Goal: Download file/media

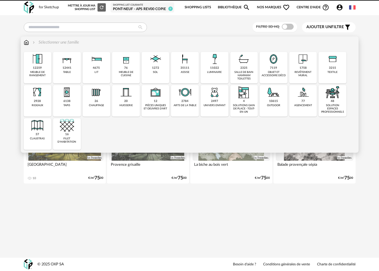
click at [188, 61] on img at bounding box center [185, 59] width 14 height 14
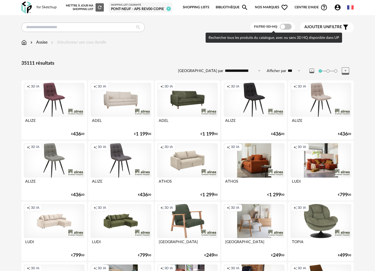
click at [283, 26] on span at bounding box center [286, 27] width 12 height 6
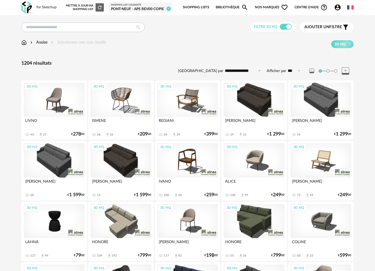
click at [325, 30] on div "Ajouter un filtre s Filter icon" at bounding box center [326, 27] width 45 height 7
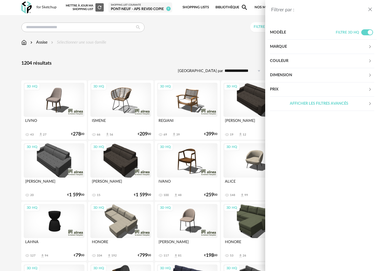
click at [287, 43] on div "Marque" at bounding box center [319, 47] width 98 height 14
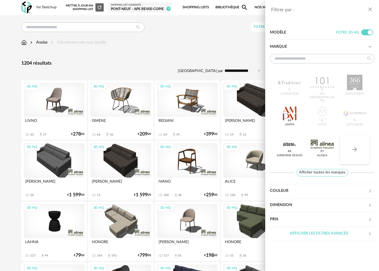
click at [356, 151] on icon "Arrow Right icon" at bounding box center [354, 149] width 7 height 7
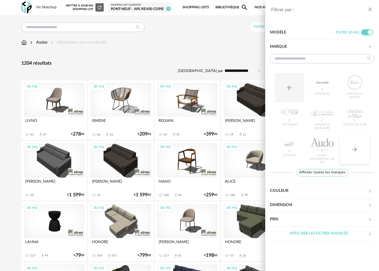
click at [356, 151] on icon "Arrow Right icon" at bounding box center [354, 149] width 7 height 7
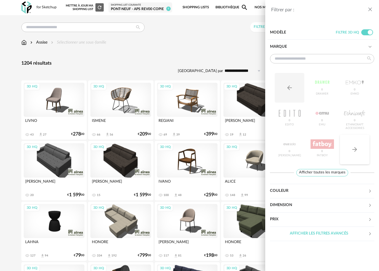
click at [356, 151] on icon "Arrow Right icon" at bounding box center [354, 149] width 7 height 7
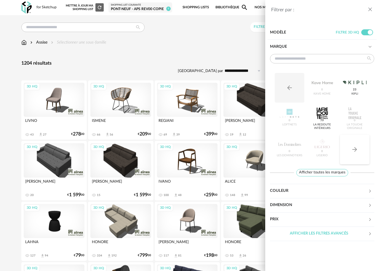
click at [356, 151] on icon "Arrow Right icon" at bounding box center [354, 149] width 7 height 7
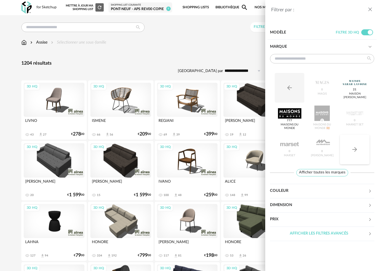
click at [356, 151] on icon "Arrow Right icon" at bounding box center [354, 149] width 7 height 7
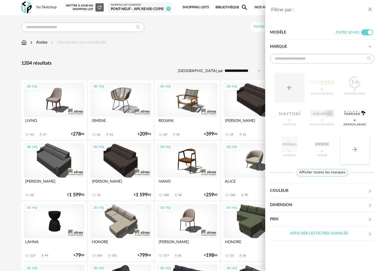
click at [356, 151] on icon "Arrow Right icon" at bounding box center [354, 149] width 7 height 7
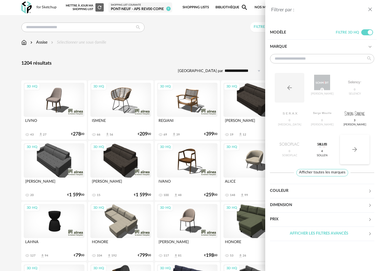
click at [356, 151] on icon "Arrow Right icon" at bounding box center [354, 149] width 7 height 7
click at [349, 152] on button "Arrow Right icon" at bounding box center [355, 150] width 30 height 30
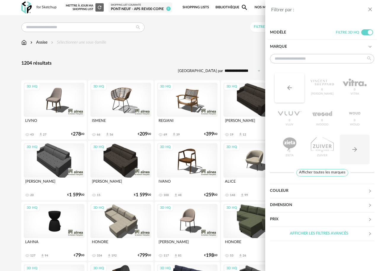
click at [292, 92] on button "Arrow Left icon" at bounding box center [290, 88] width 30 height 30
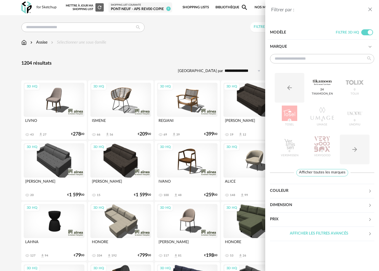
click at [172, 55] on div "Filtrer par : Modèle Filtre 3D HQ Marque Arrow Left icon Tikamoon_EN 24 Tolix 0…" at bounding box center [189, 135] width 379 height 271
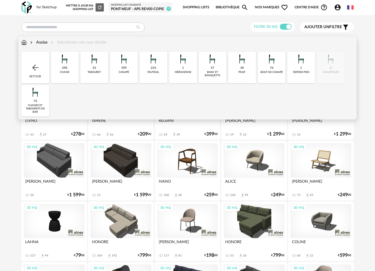
click at [69, 42] on div "Assise Sélectionner une sous-famille" at bounding box center [63, 42] width 85 height 6
click at [69, 70] on div "290 chaise" at bounding box center [65, 67] width 28 height 31
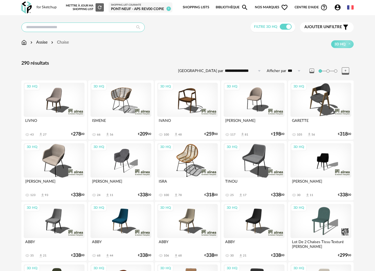
click at [73, 29] on input "text" at bounding box center [82, 27] width 123 height 9
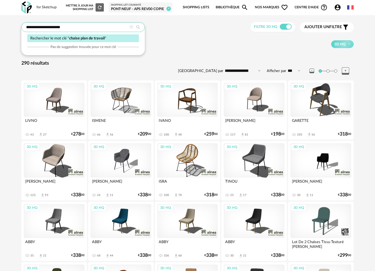
type input "**********"
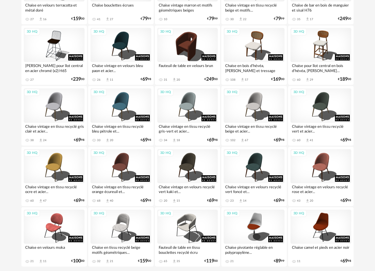
scroll to position [1057, 0]
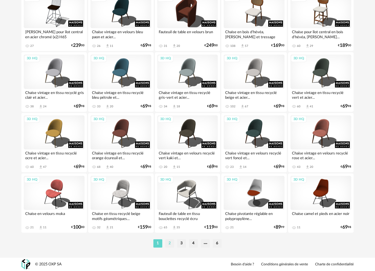
click at [170, 241] on li "2" at bounding box center [169, 243] width 9 height 8
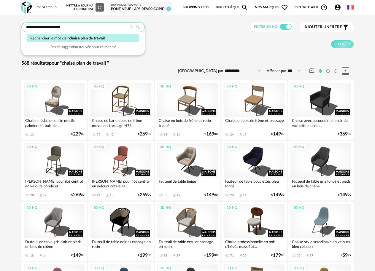
click at [67, 25] on input "**********" at bounding box center [82, 27] width 123 height 9
type input "**********"
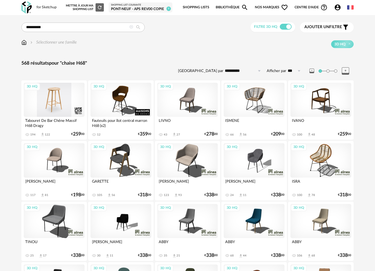
click at [56, 98] on div "3D HQ" at bounding box center [54, 100] width 61 height 34
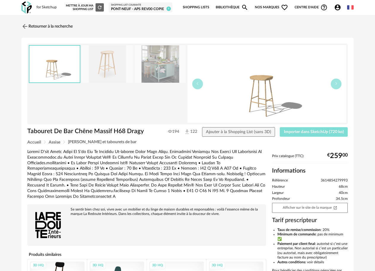
click at [308, 131] on span "Importer dans SketchUp (720 ko)" at bounding box center [314, 132] width 60 height 4
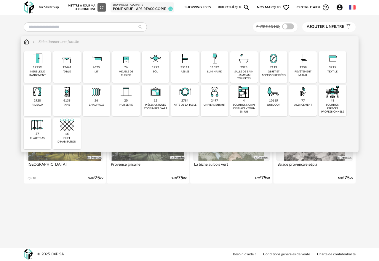
click at [193, 75] on div "35111 assise" at bounding box center [185, 66] width 28 height 31
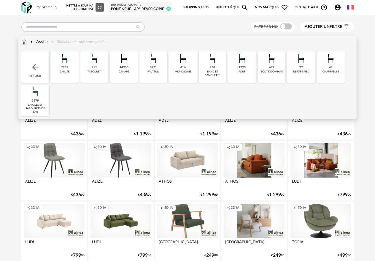
click at [126, 68] on div "14956" at bounding box center [123, 68] width 9 height 4
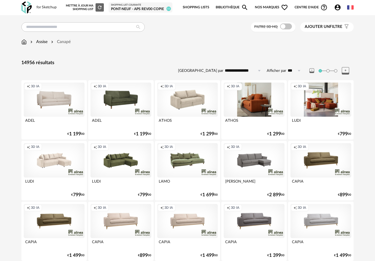
click at [283, 28] on span at bounding box center [286, 26] width 12 height 6
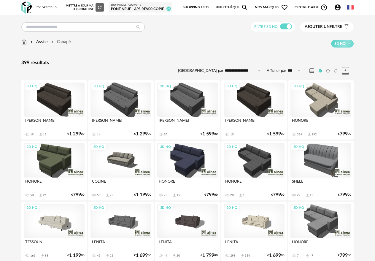
click at [247, 73] on input "**********" at bounding box center [243, 70] width 41 height 9
click at [255, 94] on span "Prix croissant" at bounding box center [243, 96] width 28 height 5
type input "**********"
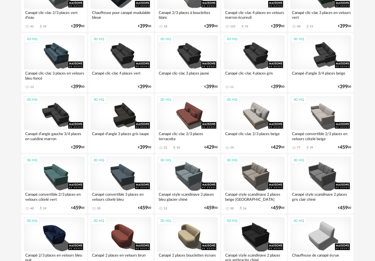
scroll to position [537, 0]
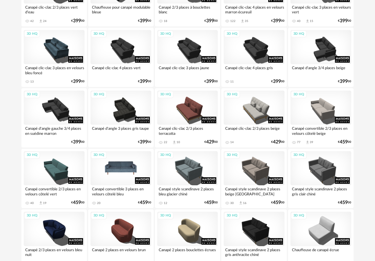
click at [119, 174] on div "3D HQ" at bounding box center [120, 168] width 61 height 34
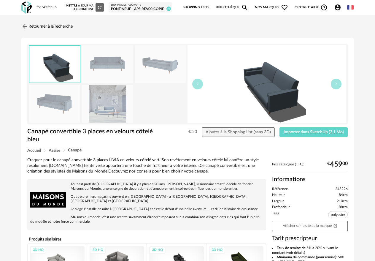
click at [99, 55] on img at bounding box center [107, 64] width 51 height 38
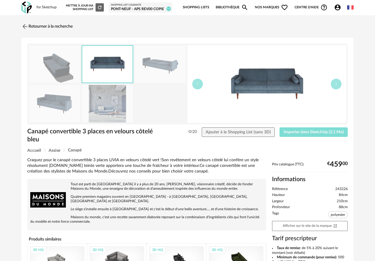
click at [315, 133] on span "Importer dans SketchUp (2,1 Mo)" at bounding box center [313, 132] width 60 height 4
